Goal: Task Accomplishment & Management: Use online tool/utility

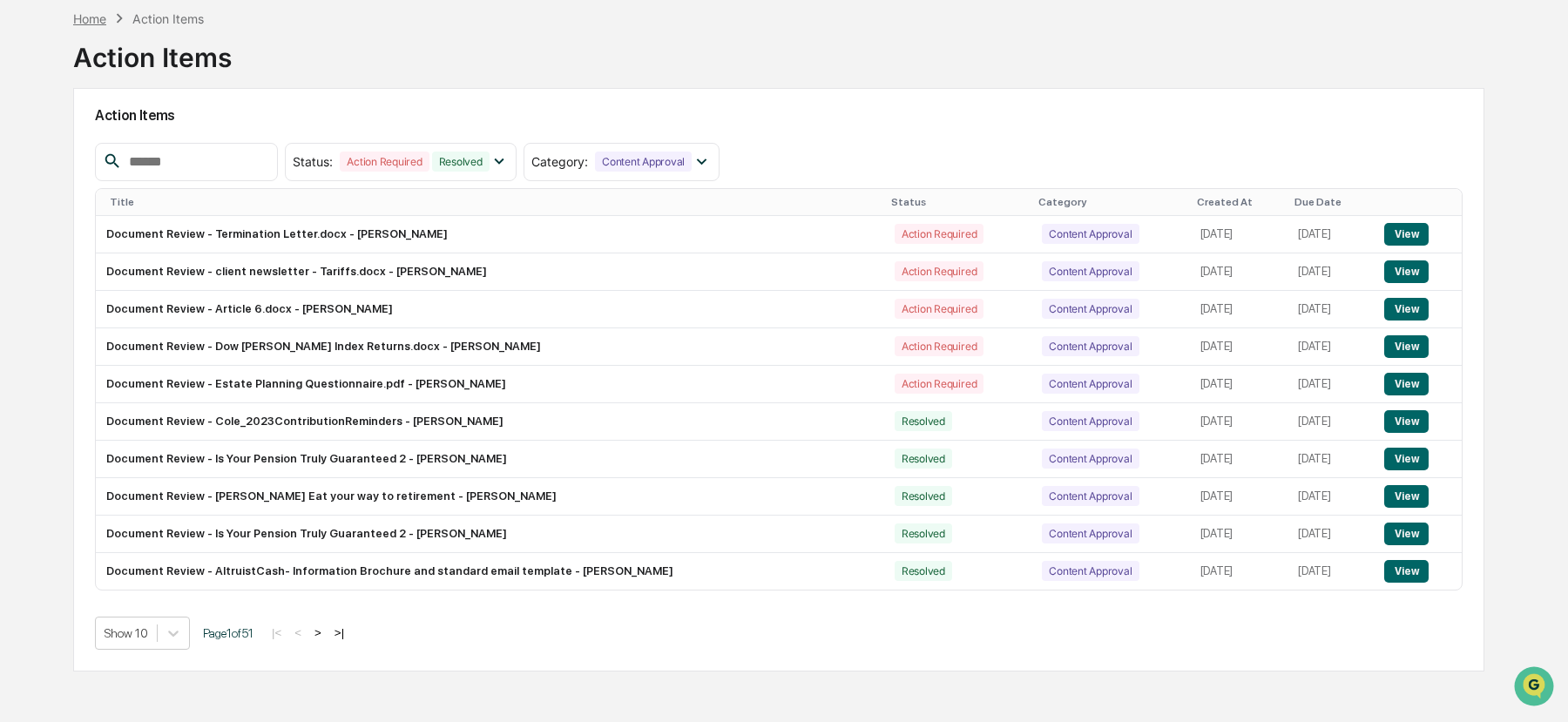
click at [96, 11] on div "Home" at bounding box center [90, 19] width 33 height 15
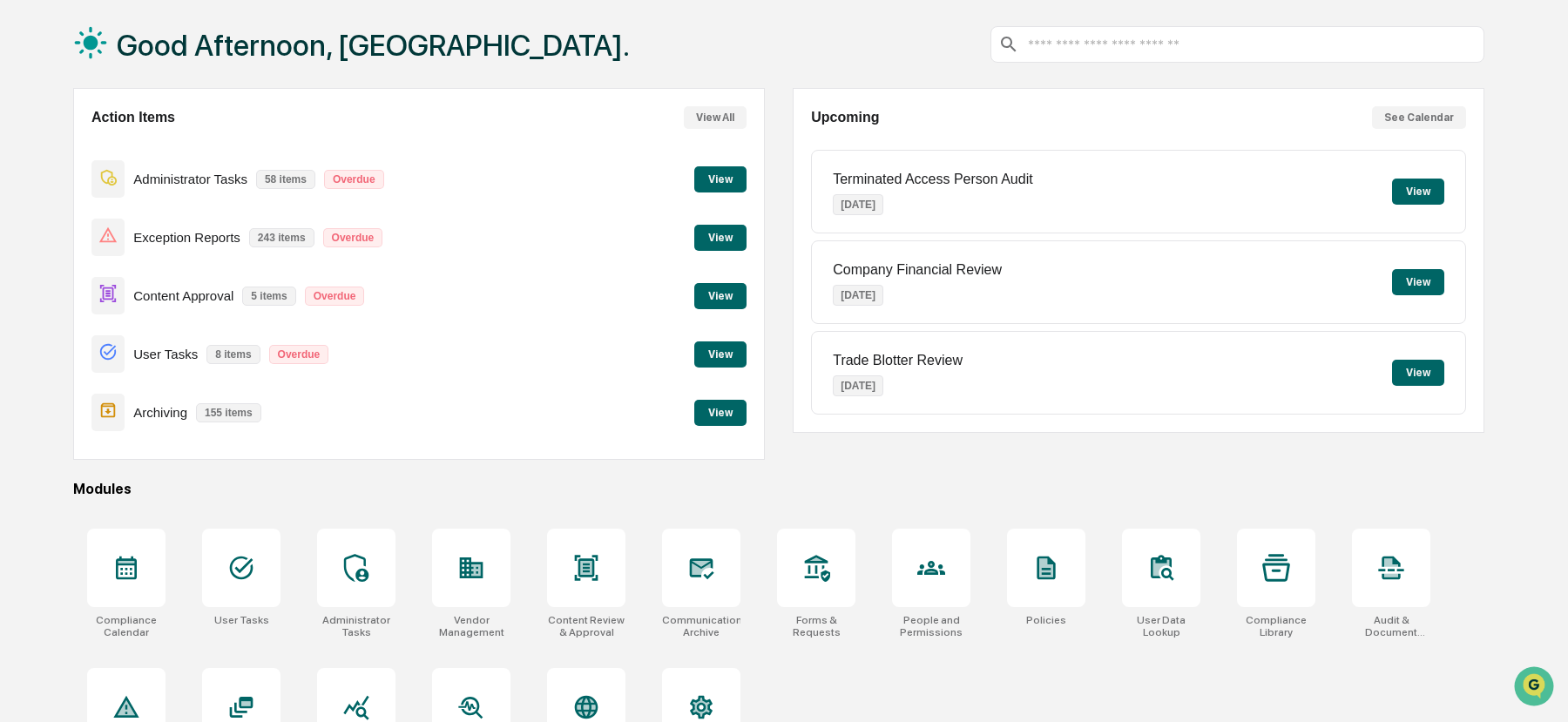
click at [727, 294] on button "View" at bounding box center [720, 296] width 52 height 26
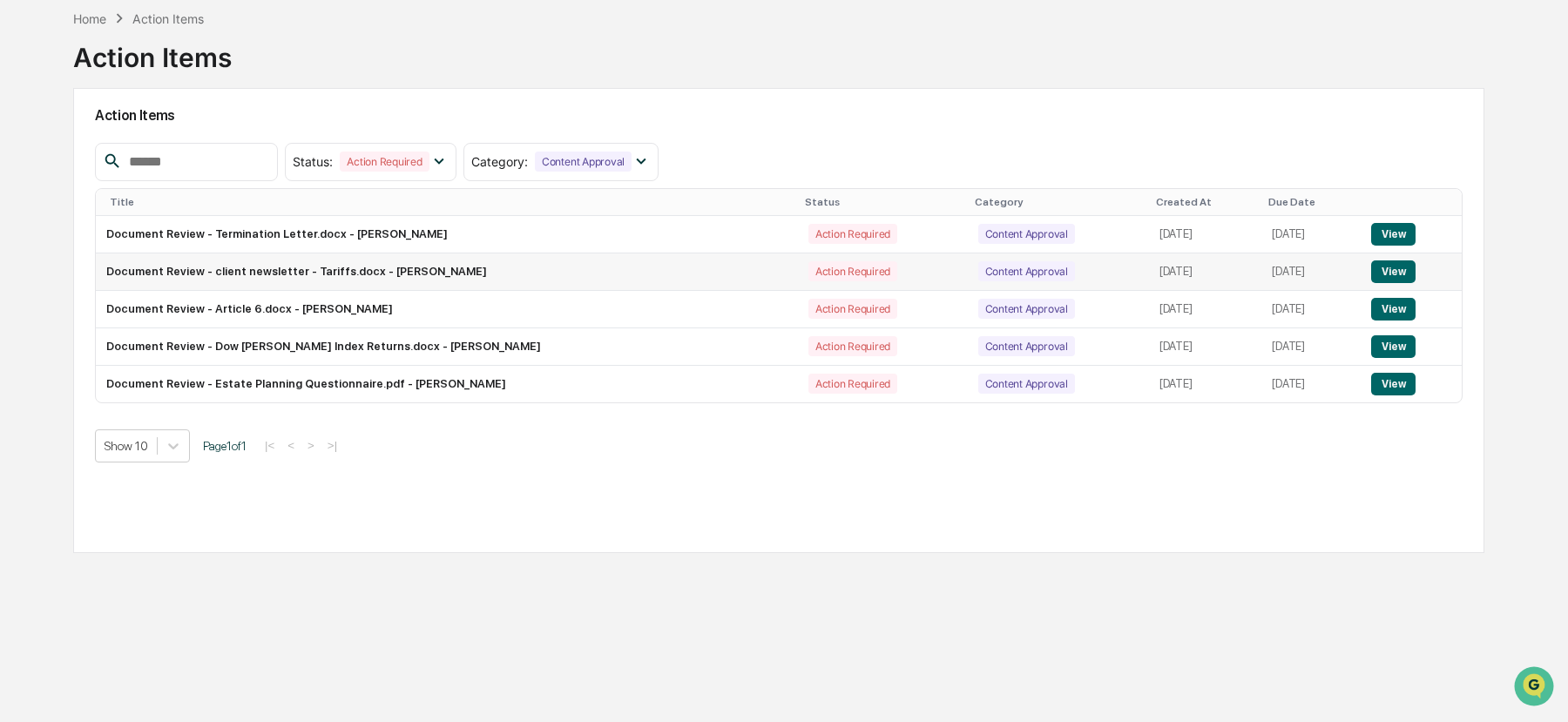
click at [1404, 271] on button "View" at bounding box center [1394, 271] width 44 height 22
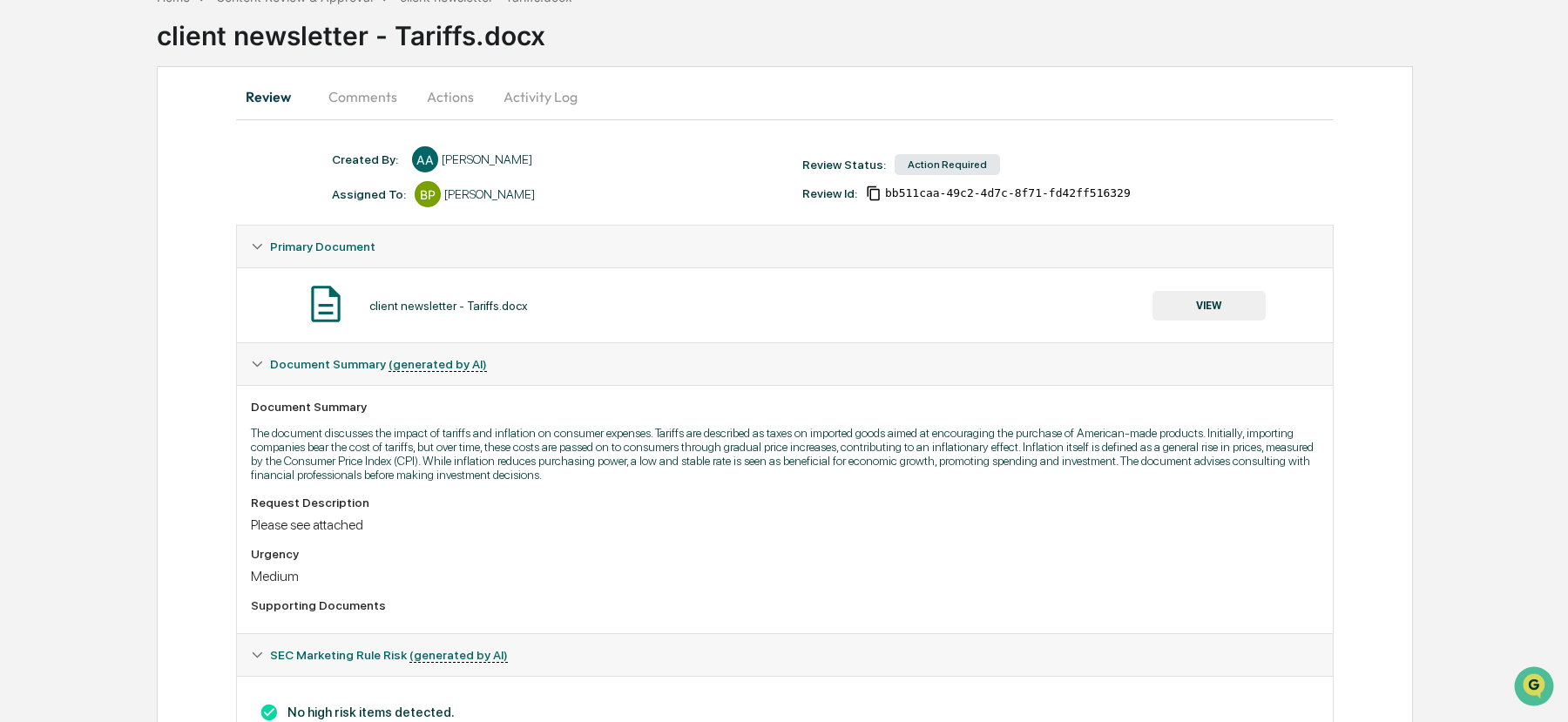
scroll to position [95, 0]
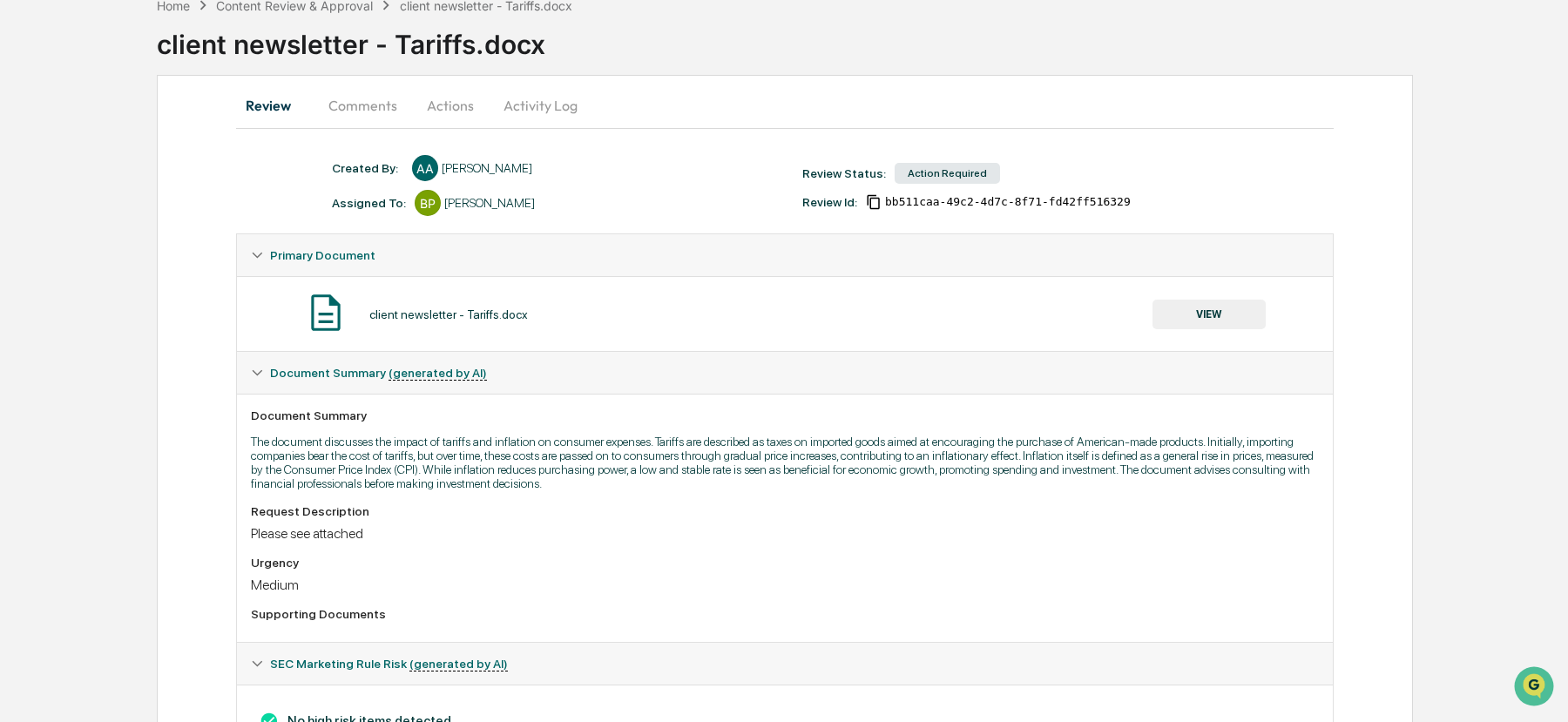
click at [1211, 306] on button "VIEW" at bounding box center [1209, 315] width 113 height 30
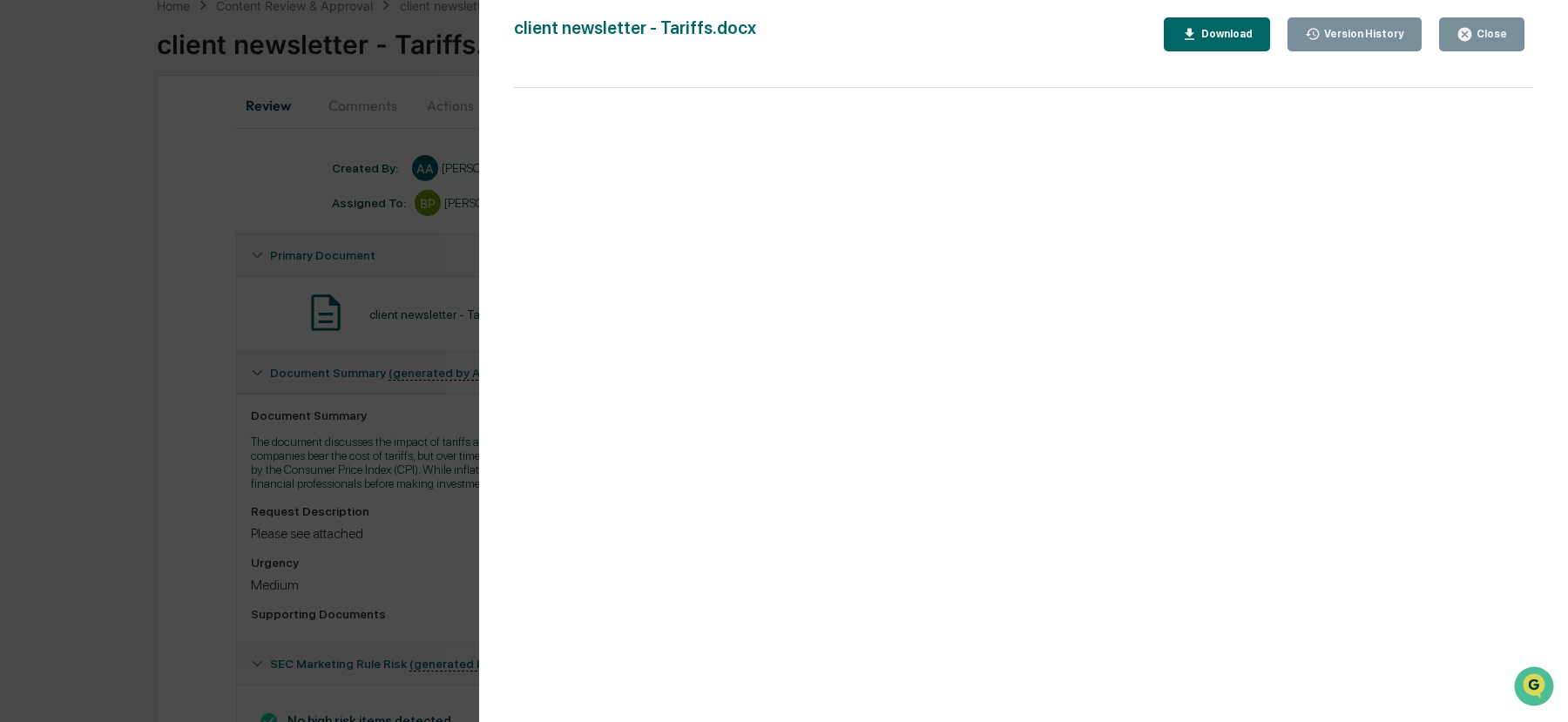
click at [1487, 38] on div "Close" at bounding box center [1490, 33] width 34 height 12
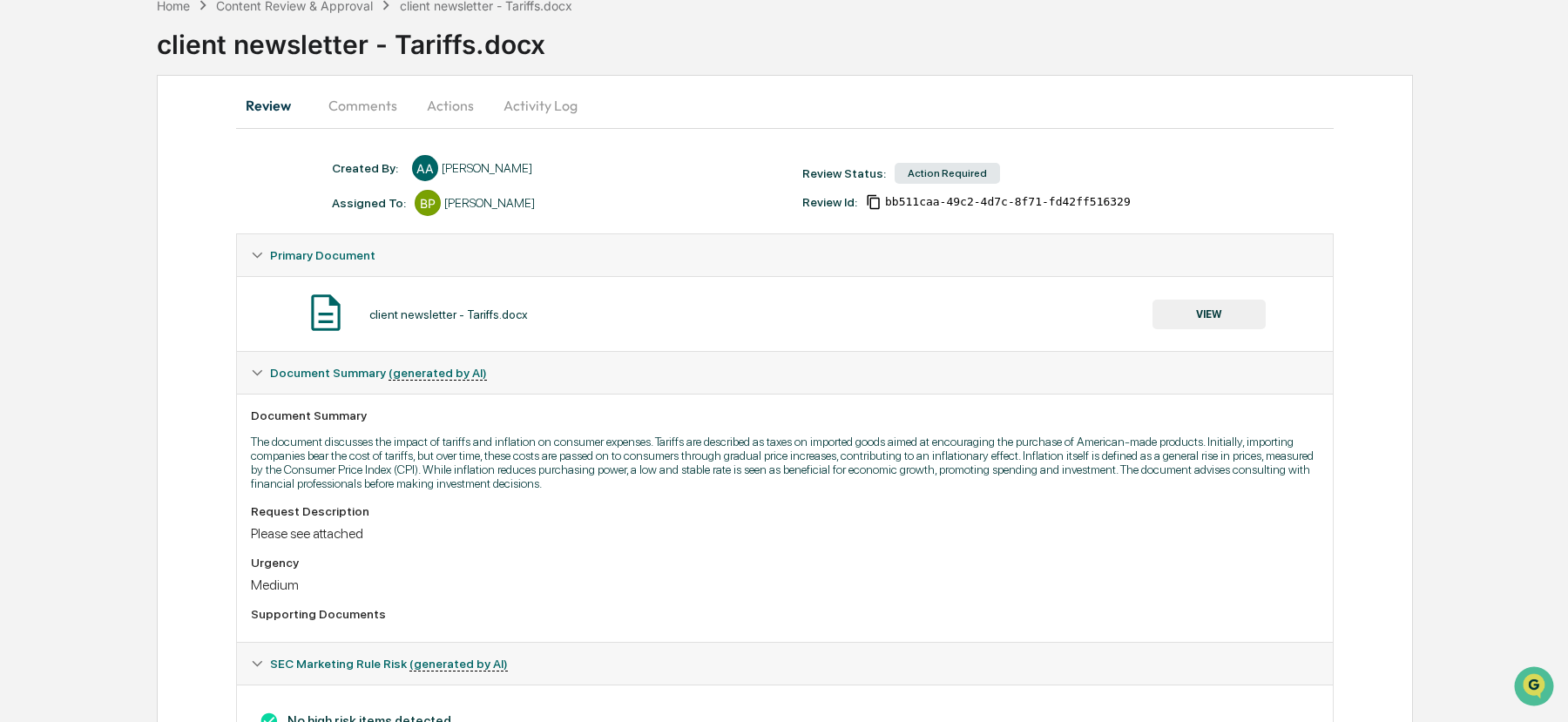
click at [443, 102] on button "Actions" at bounding box center [450, 105] width 79 height 42
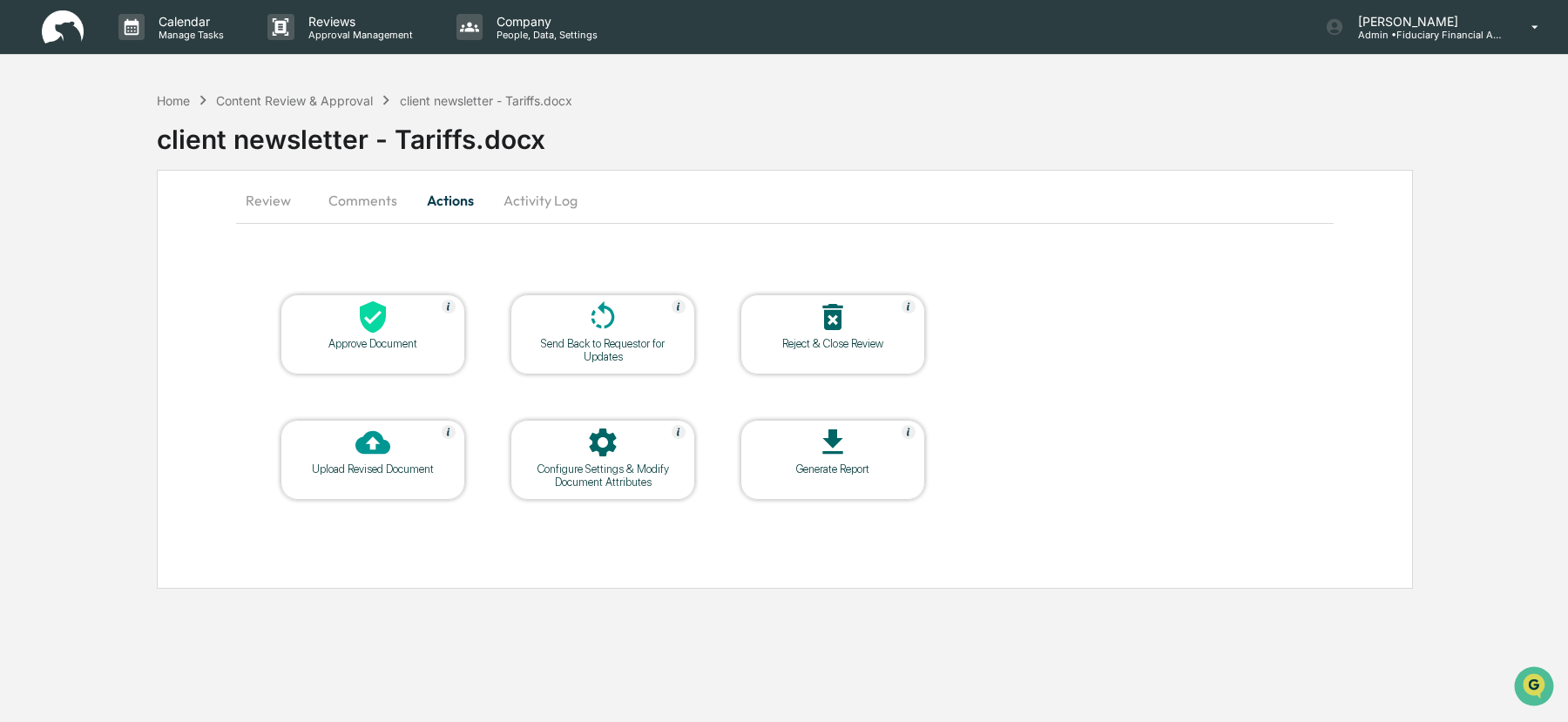
scroll to position [0, 0]
click at [390, 323] on icon at bounding box center [373, 317] width 35 height 35
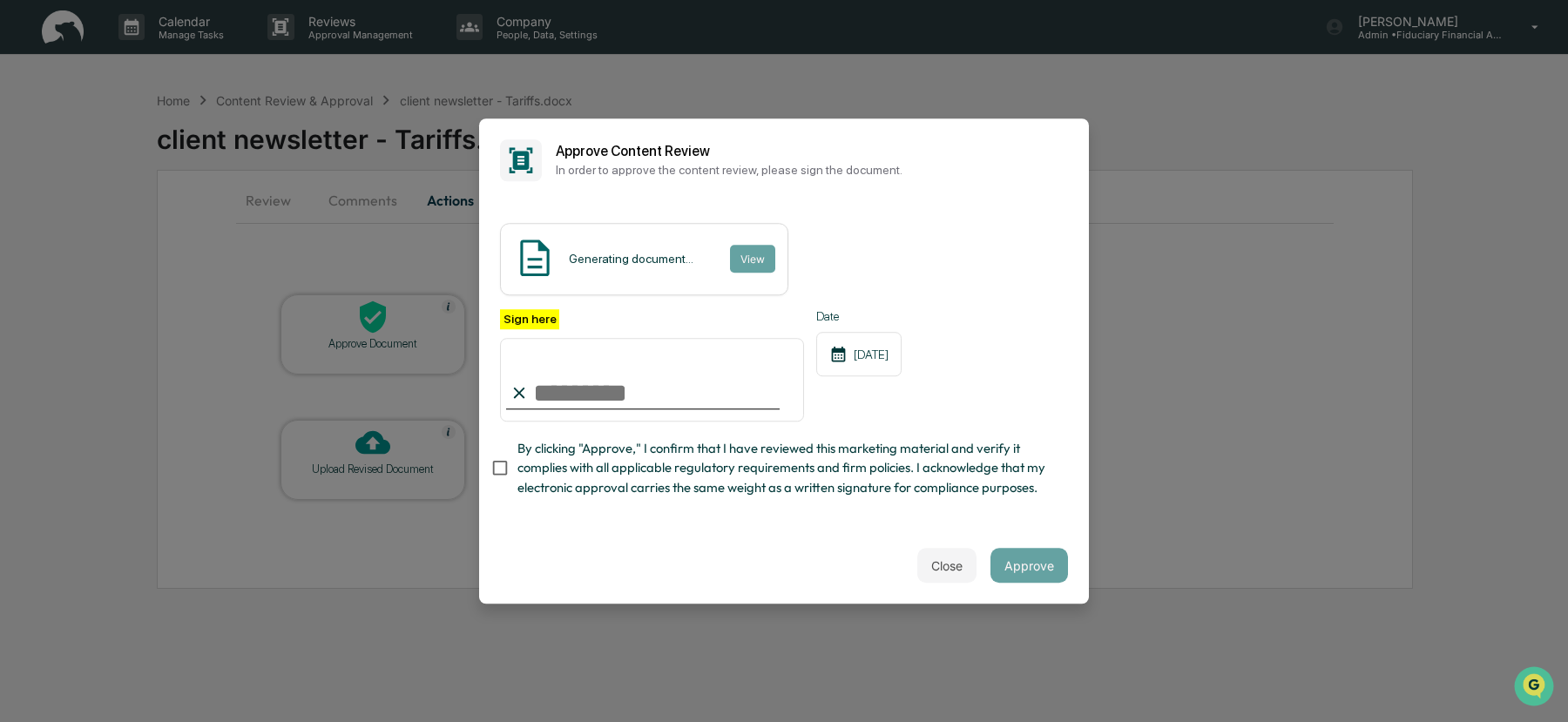
type input "**********"
click at [1026, 566] on button "Approve" at bounding box center [1029, 566] width 78 height 35
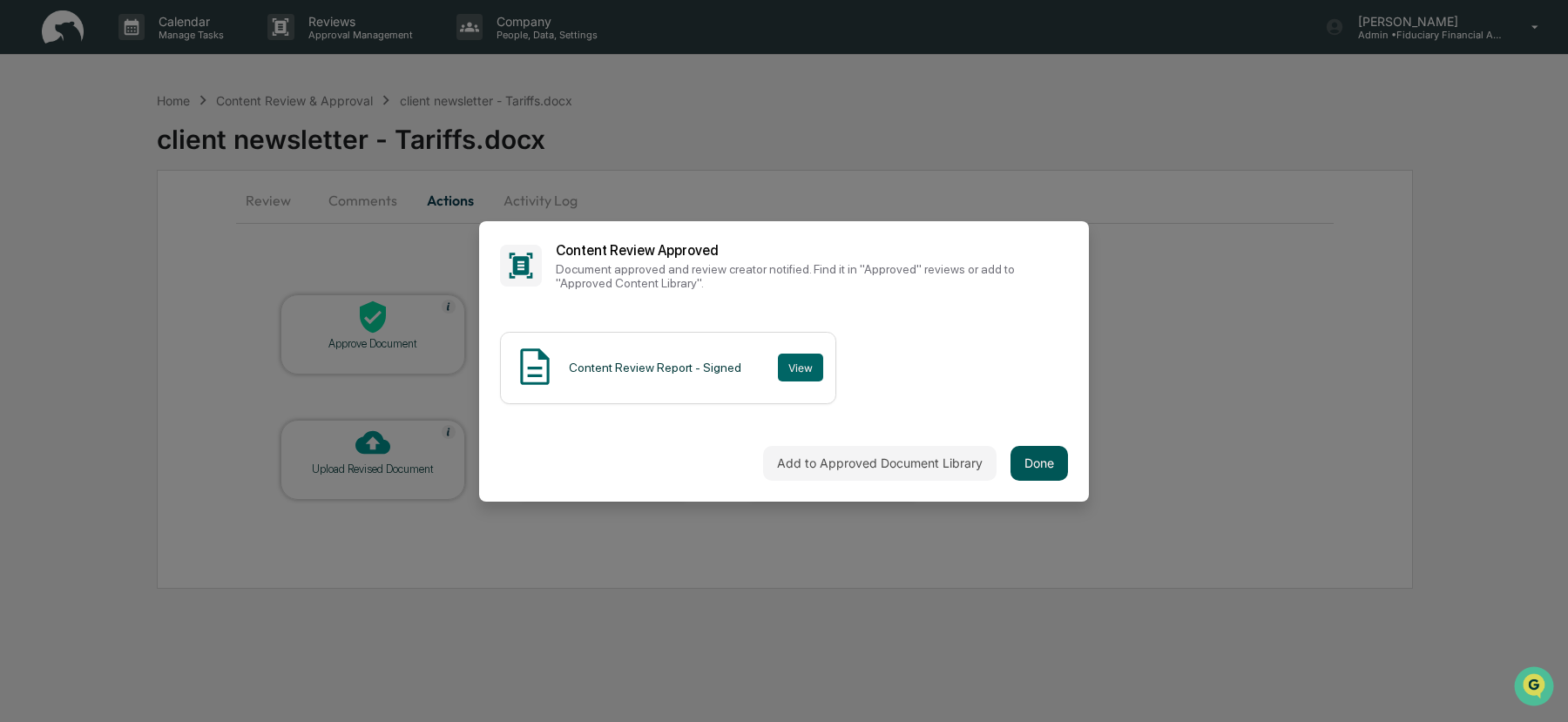
click at [1045, 460] on button "Done" at bounding box center [1039, 464] width 57 height 35
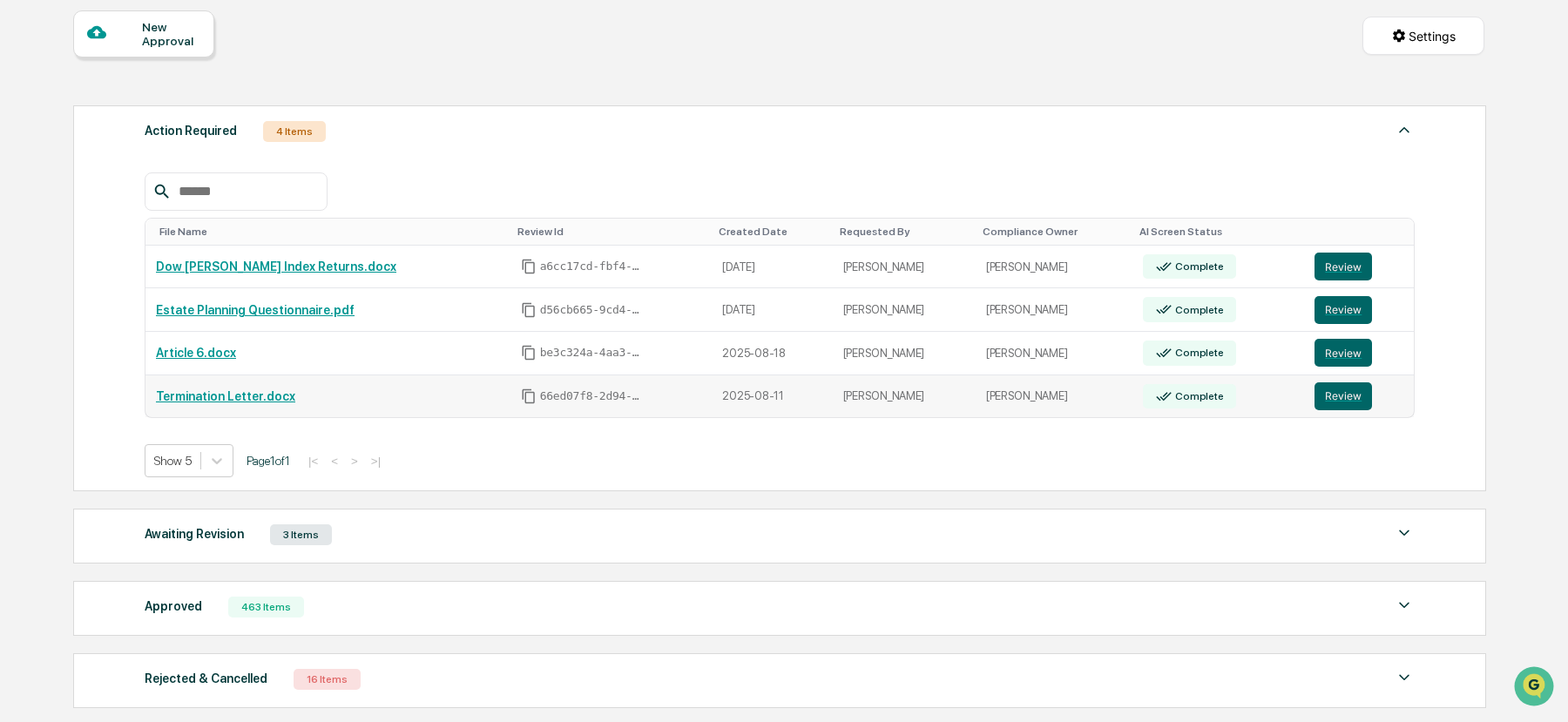
scroll to position [167, 0]
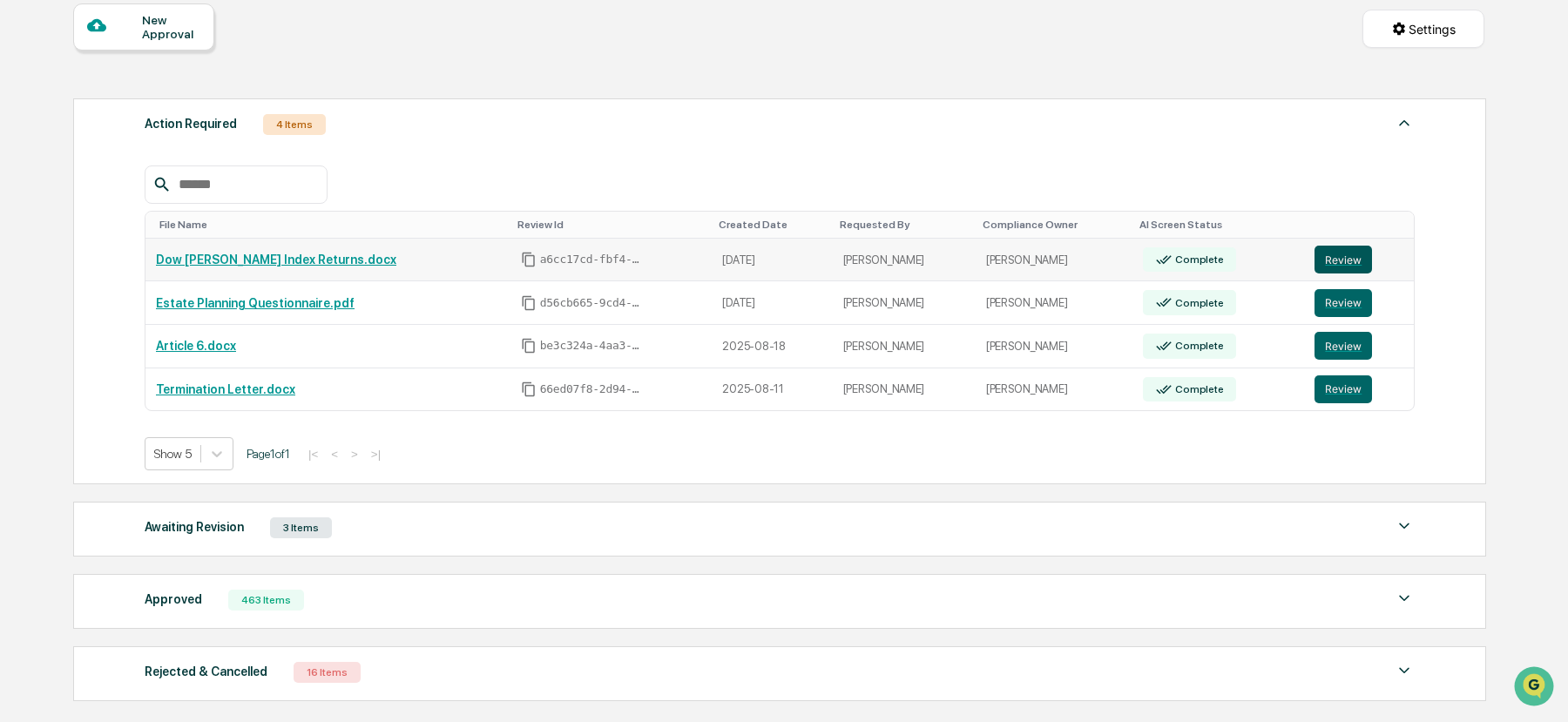
click at [1325, 251] on button "Review" at bounding box center [1343, 259] width 57 height 28
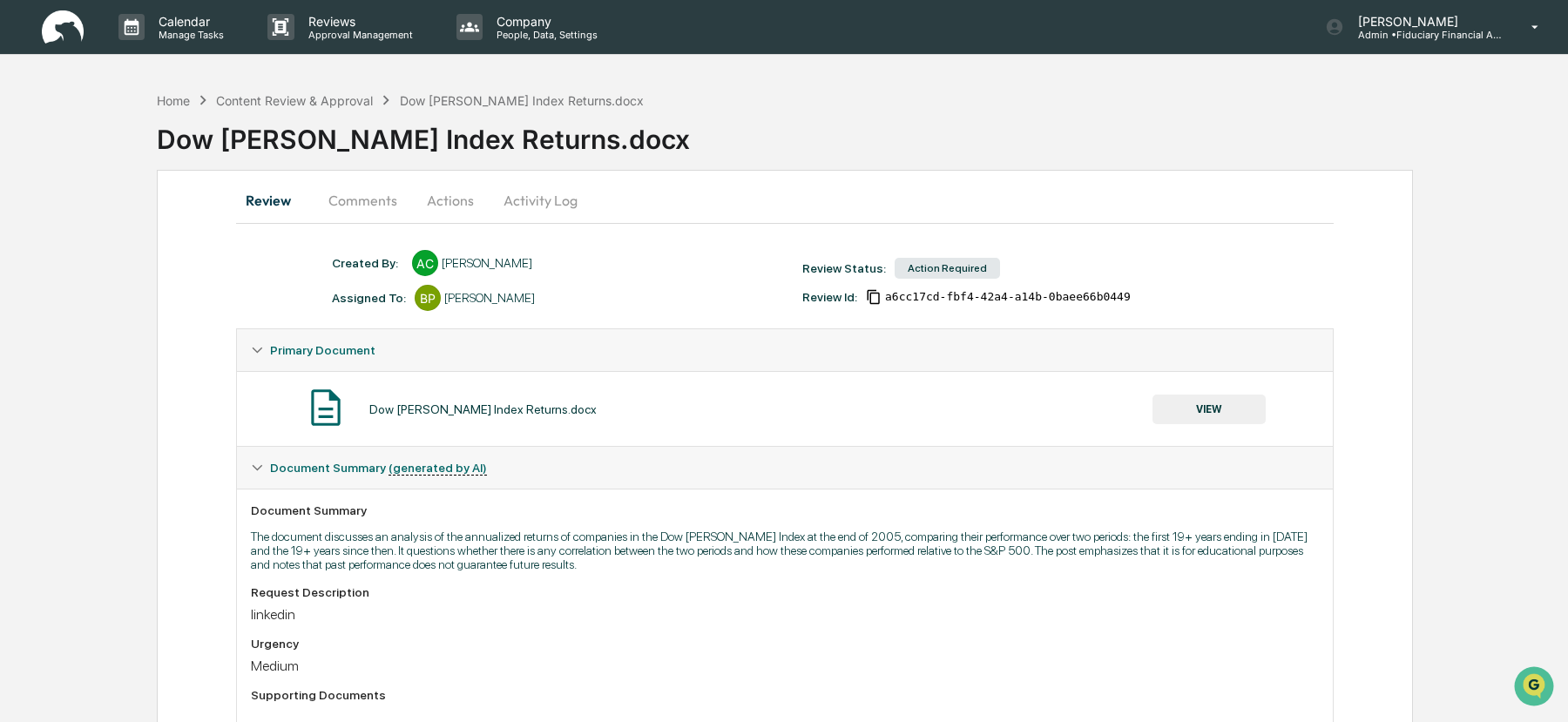
click at [1239, 395] on button "VIEW" at bounding box center [1209, 409] width 113 height 30
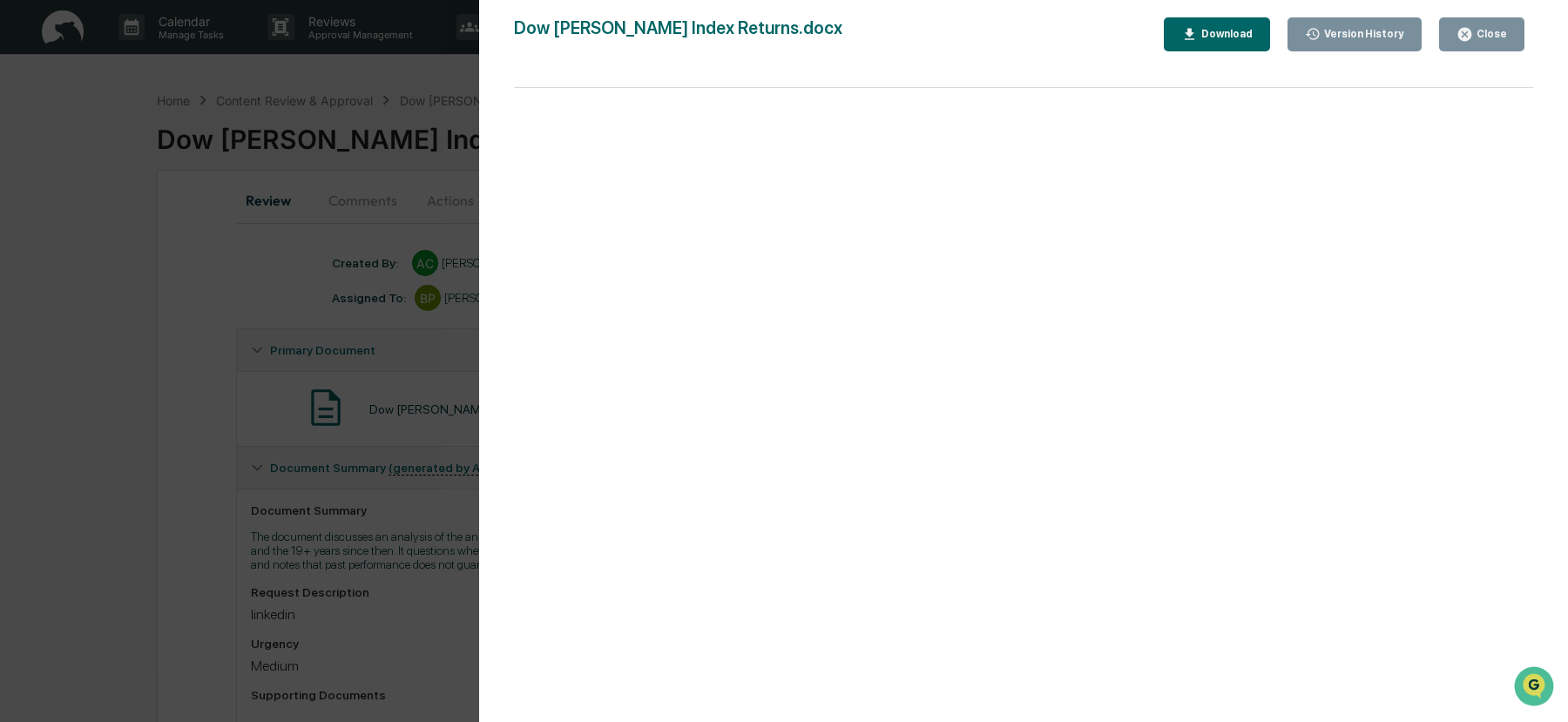
click at [1489, 33] on div "Close" at bounding box center [1490, 33] width 34 height 12
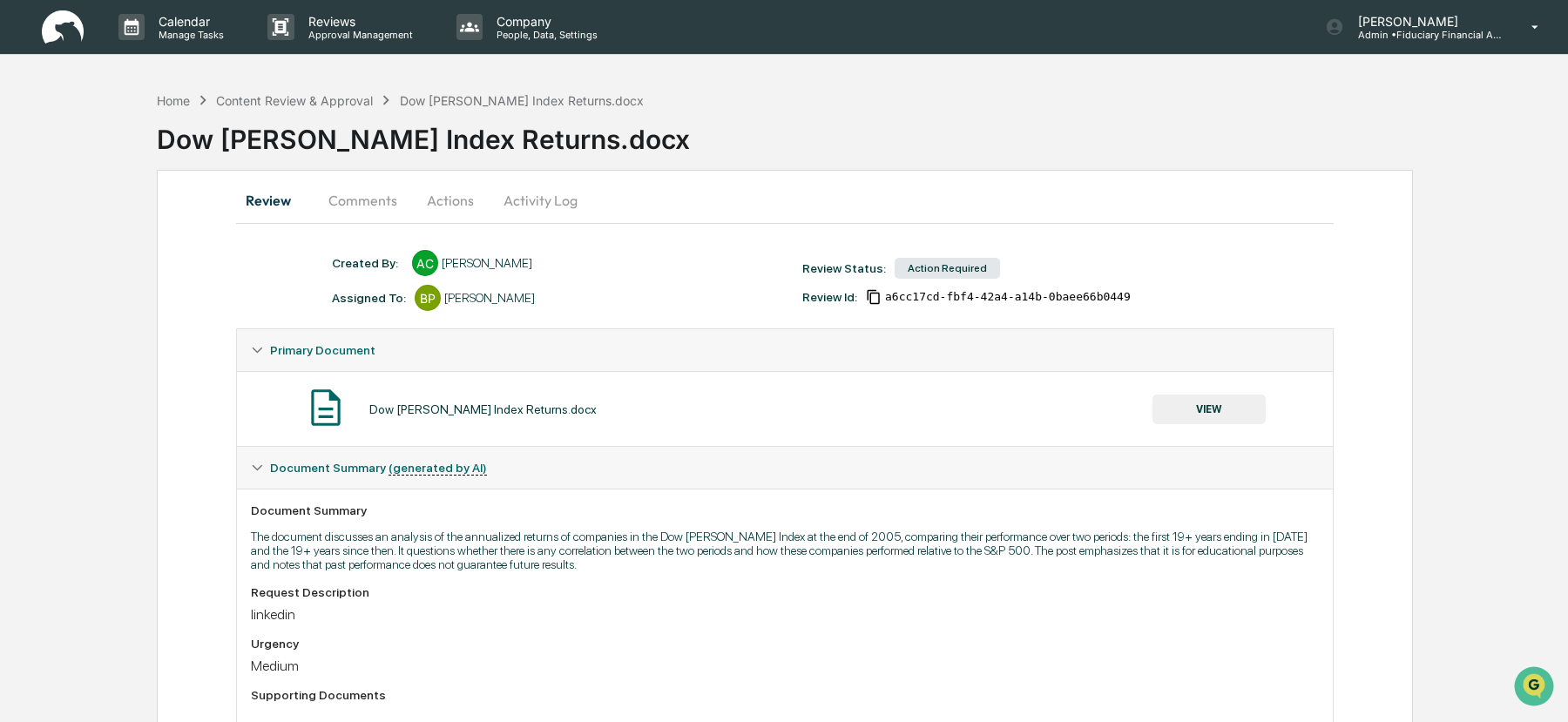
click at [461, 205] on button "Actions" at bounding box center [450, 200] width 79 height 42
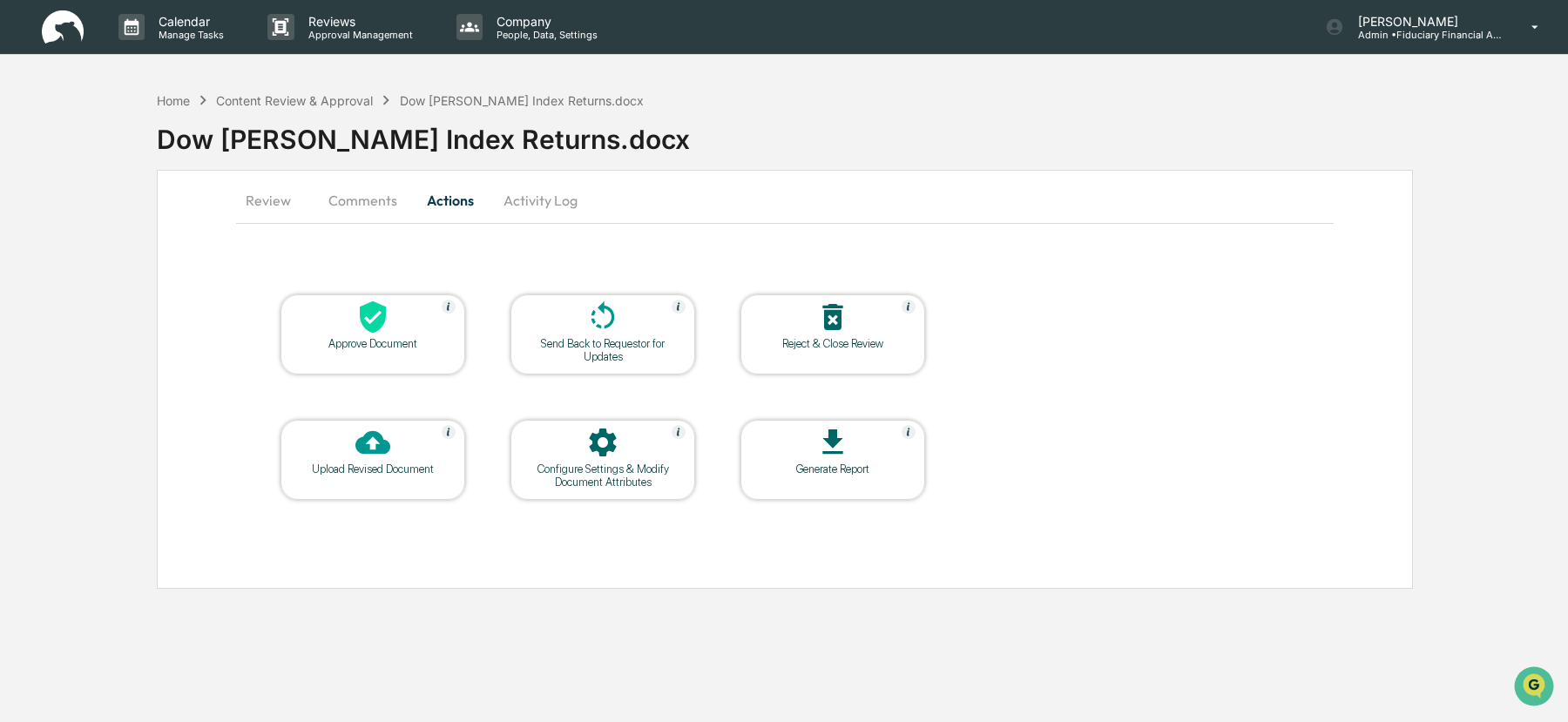
click at [352, 319] on div at bounding box center [373, 318] width 174 height 37
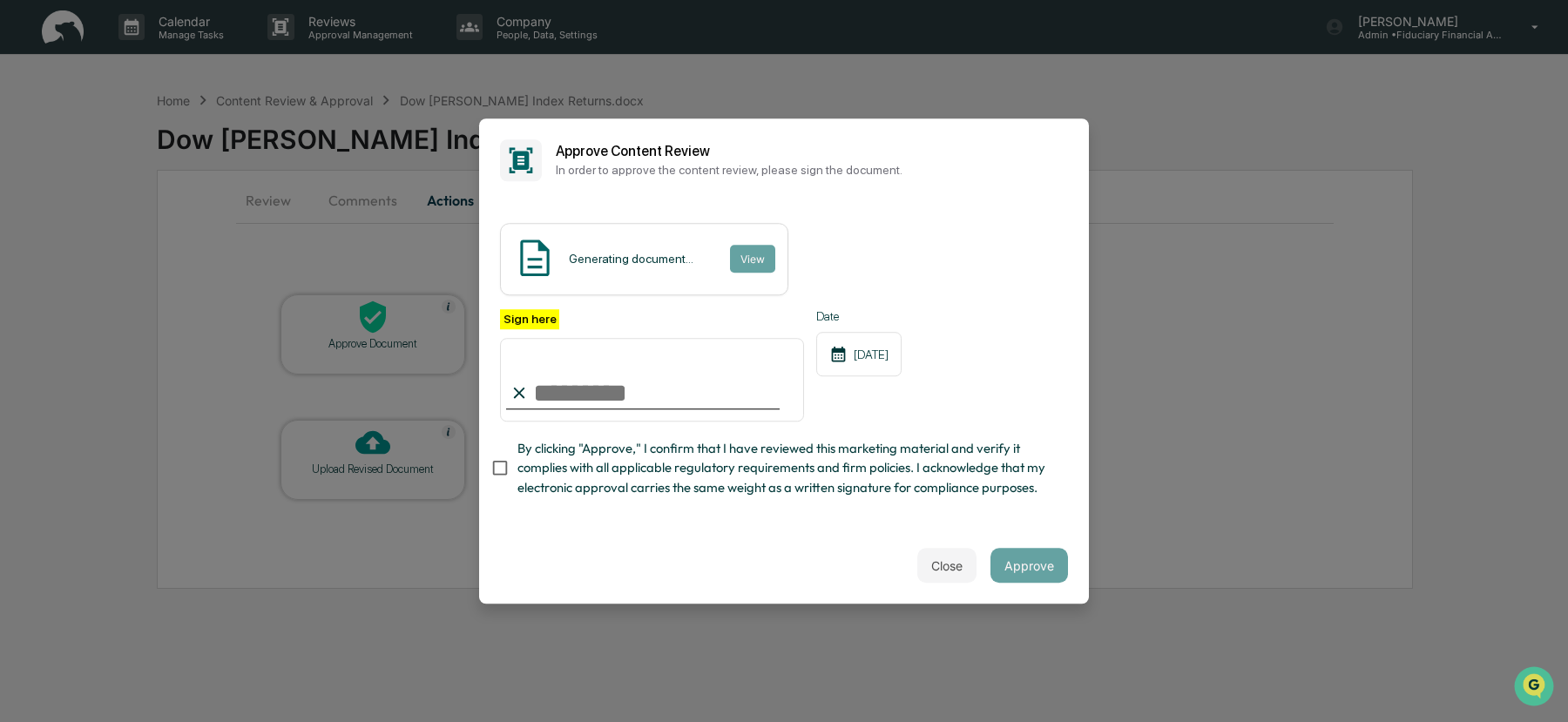
type input "**********"
click at [1031, 565] on button "Approve" at bounding box center [1029, 566] width 78 height 35
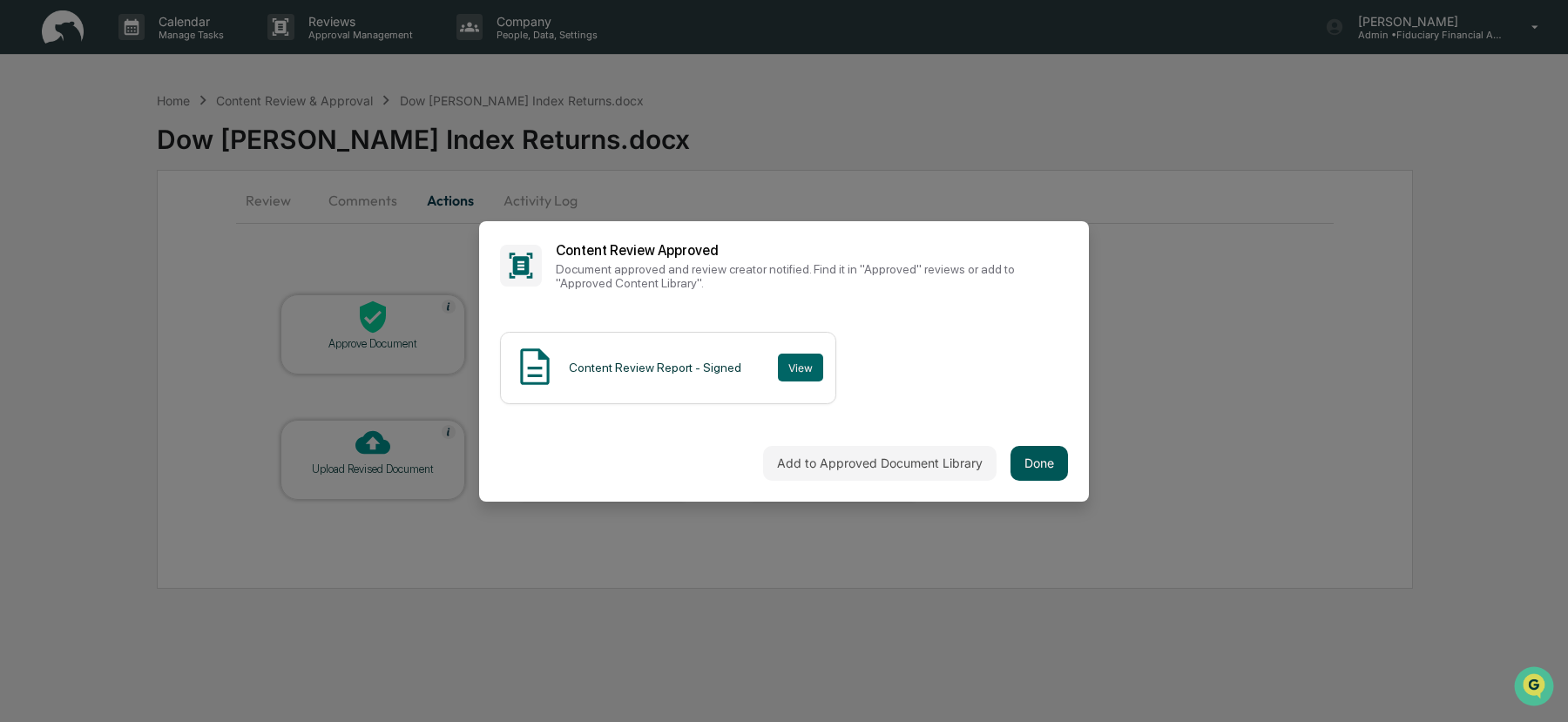
click at [1056, 457] on button "Done" at bounding box center [1039, 464] width 57 height 35
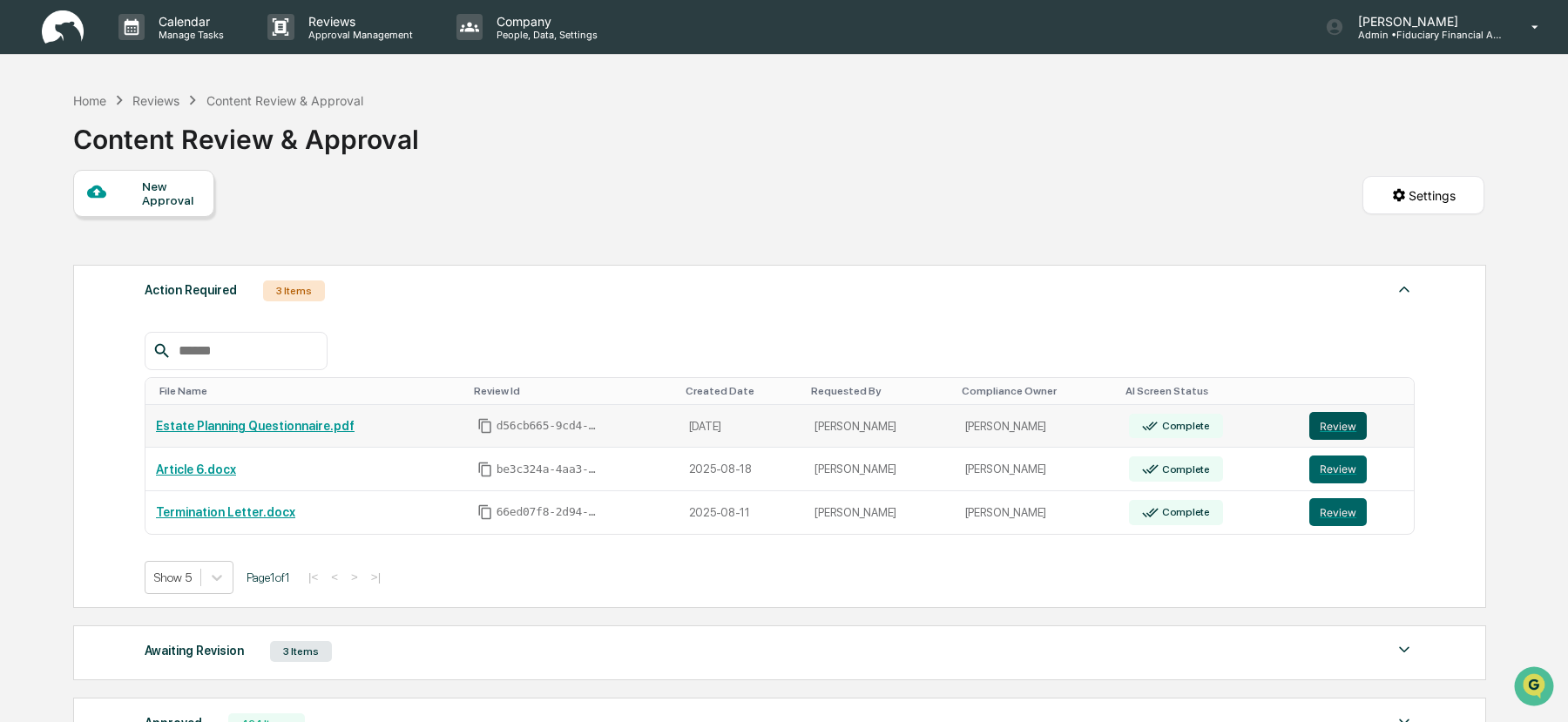
click at [1325, 423] on button "Review" at bounding box center [1338, 426] width 57 height 28
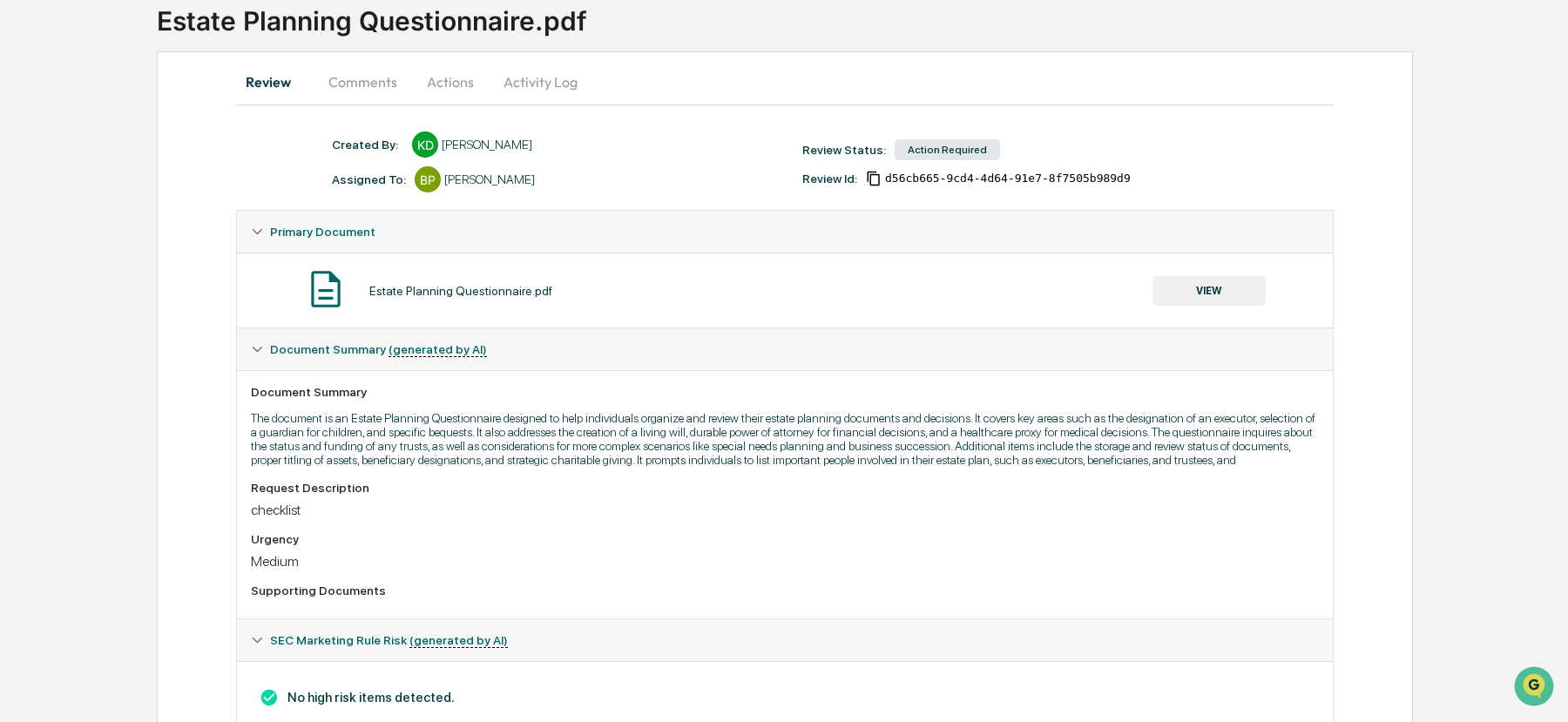
scroll to position [93, 0]
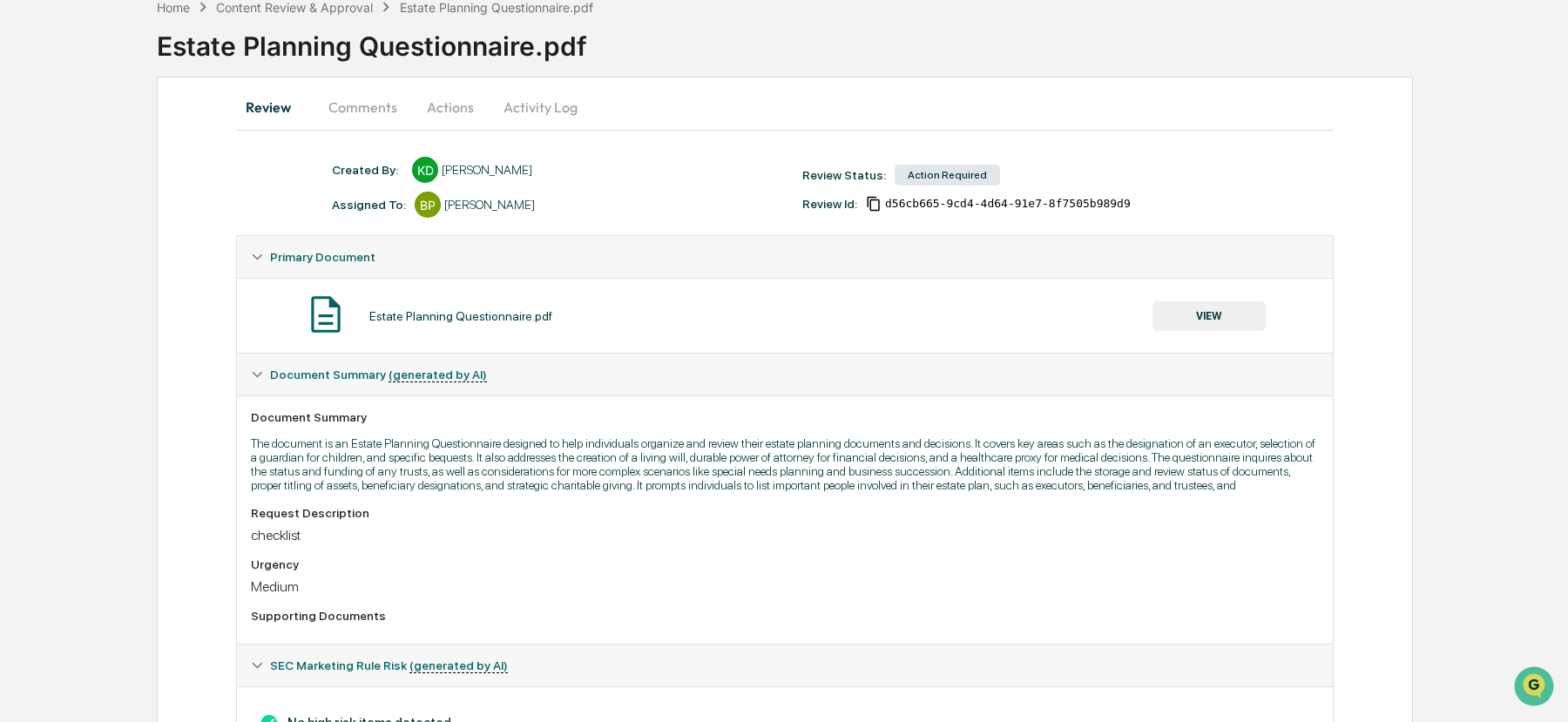
click at [1228, 318] on button "VIEW" at bounding box center [1209, 317] width 113 height 30
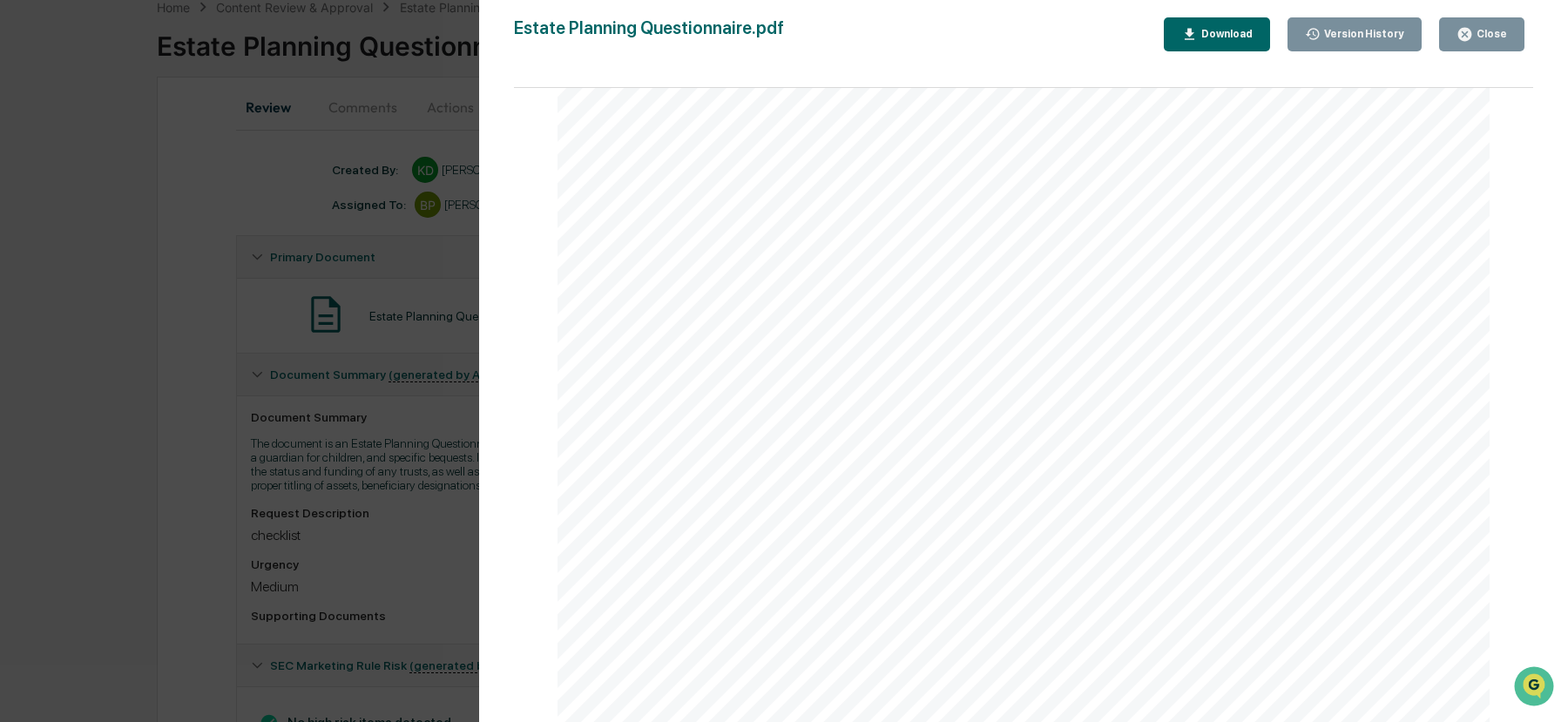
scroll to position [0, 0]
click at [1485, 26] on div "Close" at bounding box center [1482, 34] width 51 height 17
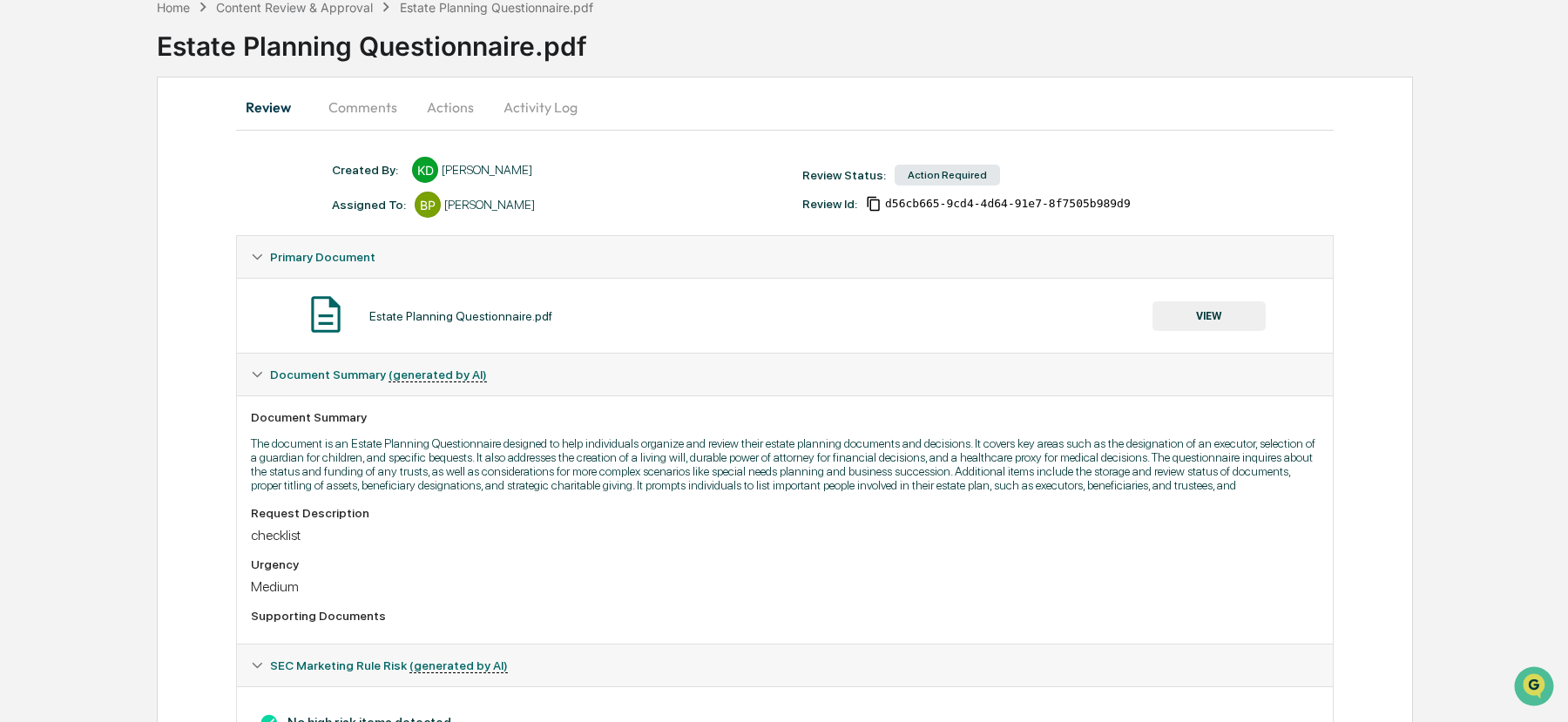
click at [464, 95] on button "Actions" at bounding box center [450, 106] width 79 height 42
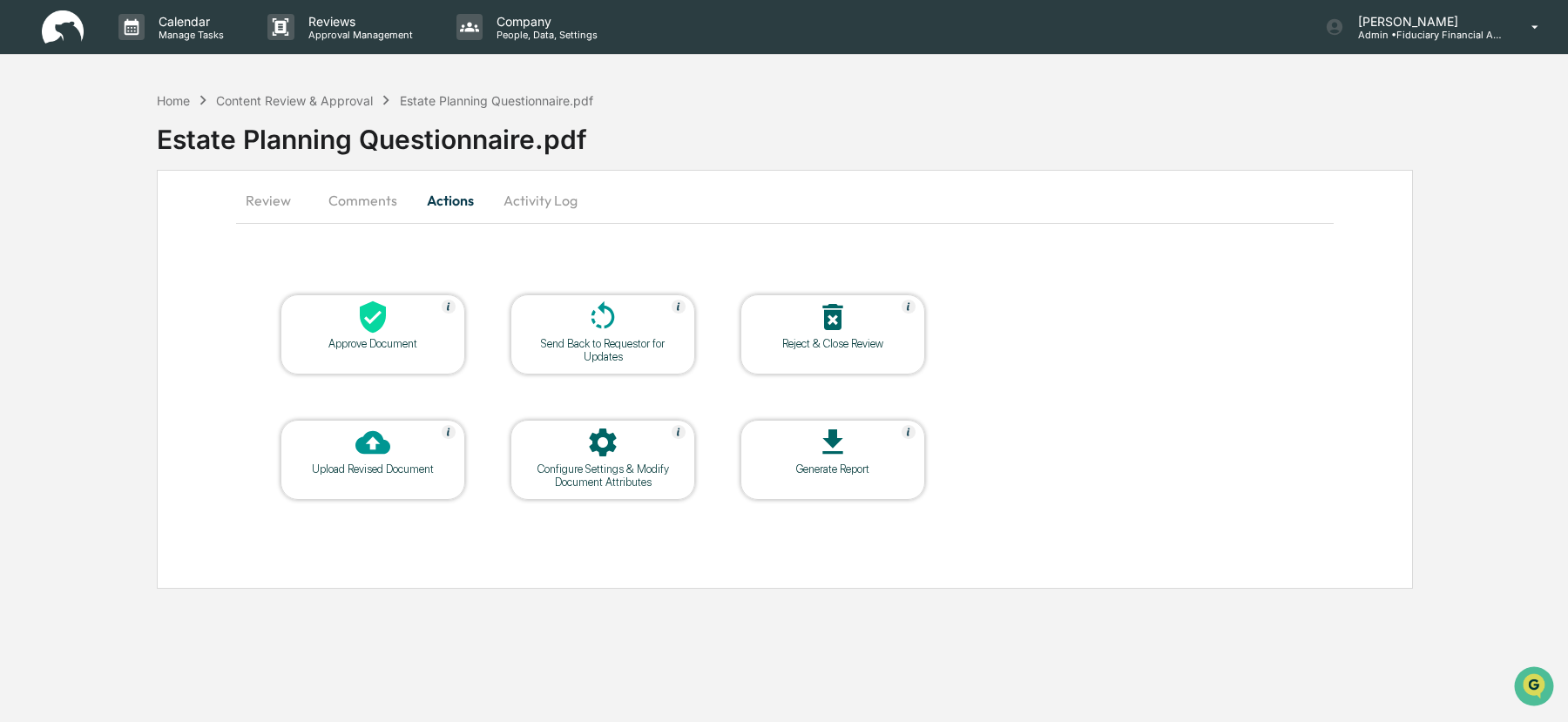
click at [366, 319] on icon at bounding box center [373, 317] width 26 height 32
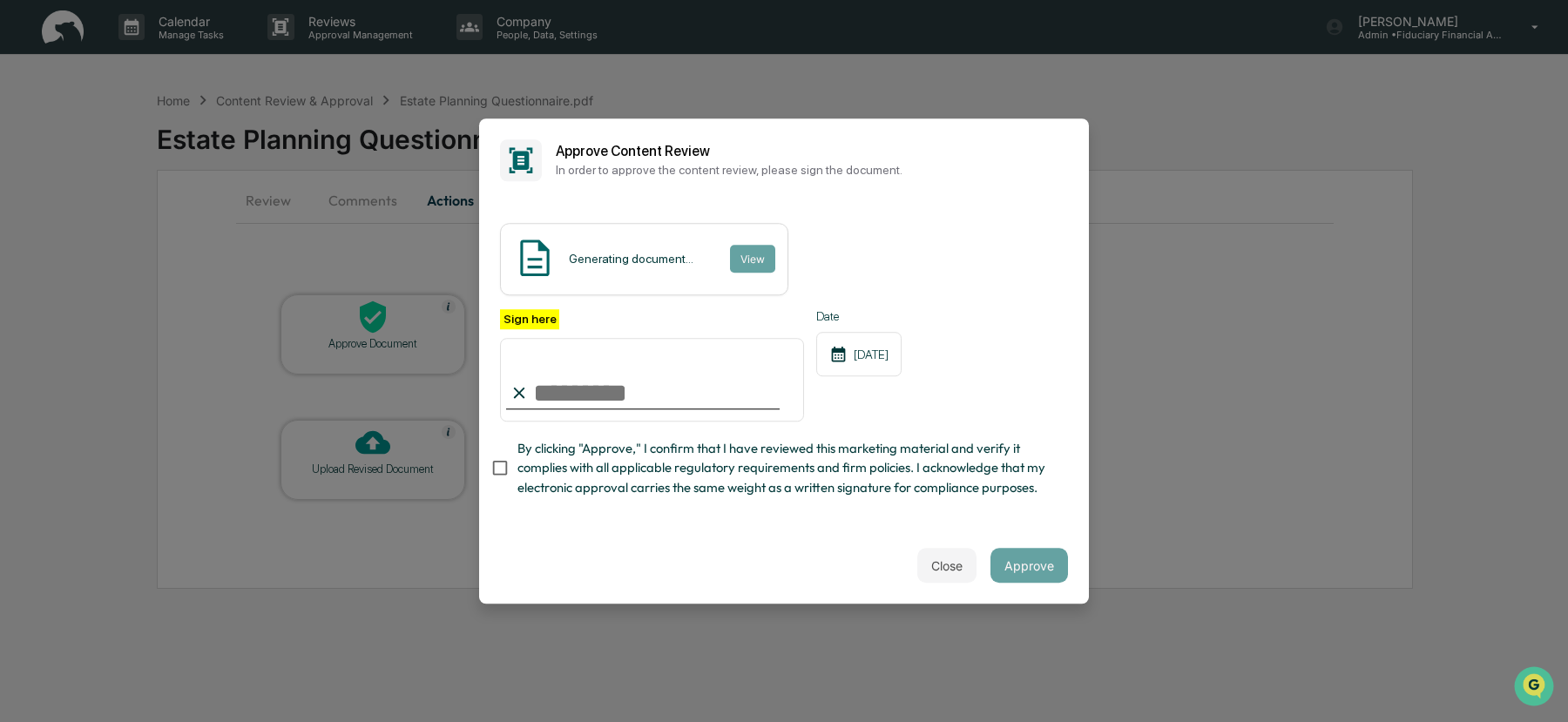
type input "**********"
click at [1029, 565] on button "Approve" at bounding box center [1029, 566] width 78 height 35
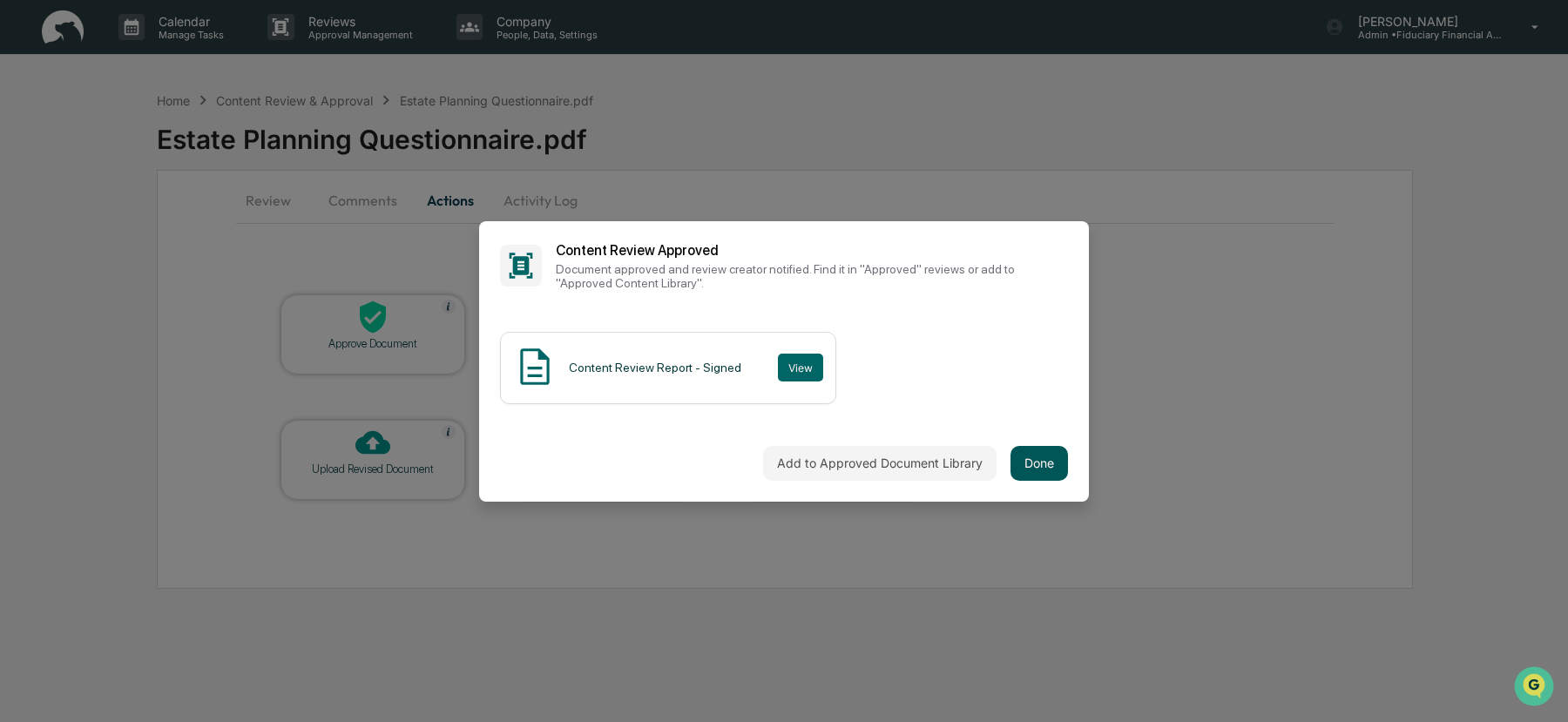
click at [1046, 464] on button "Done" at bounding box center [1039, 464] width 57 height 35
